Goal: Transaction & Acquisition: Purchase product/service

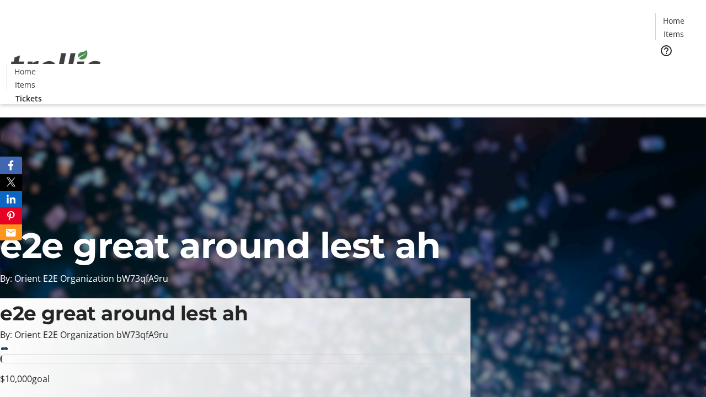
click at [664, 64] on span "Tickets" at bounding box center [677, 70] width 26 height 12
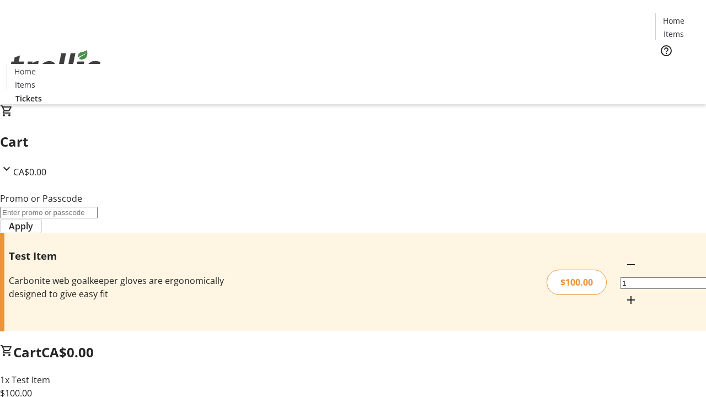
type input "FLAT"
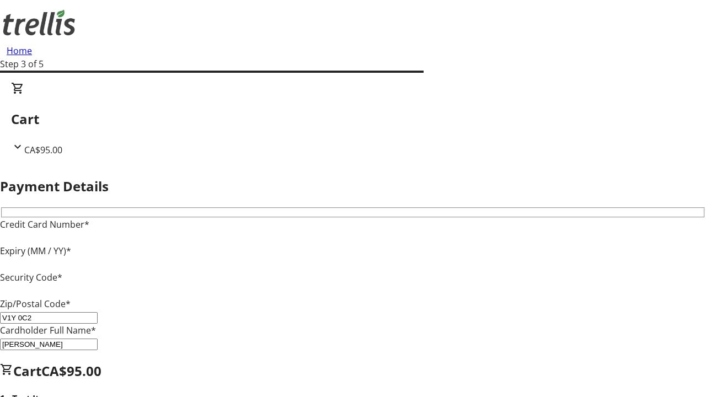
type input "V1Y 0C2"
